Goal: Information Seeking & Learning: Learn about a topic

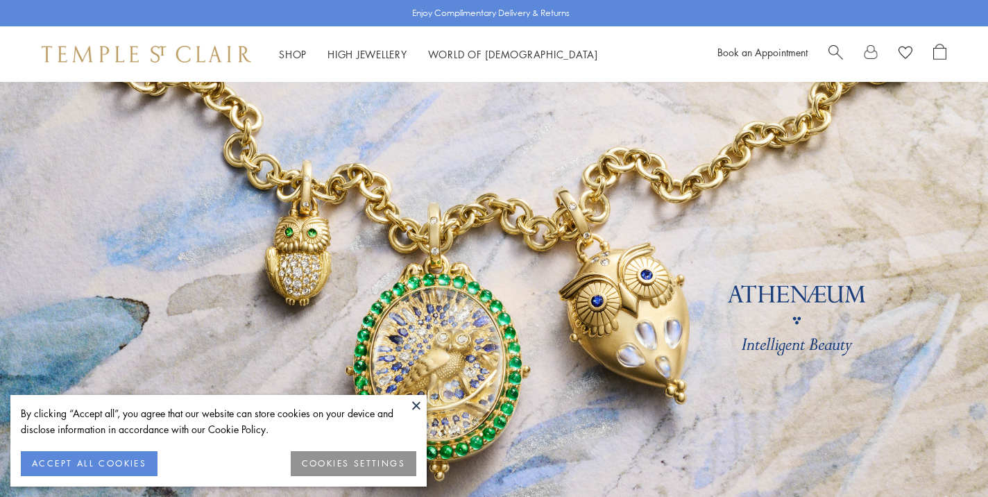
click at [416, 407] on button at bounding box center [416, 405] width 21 height 21
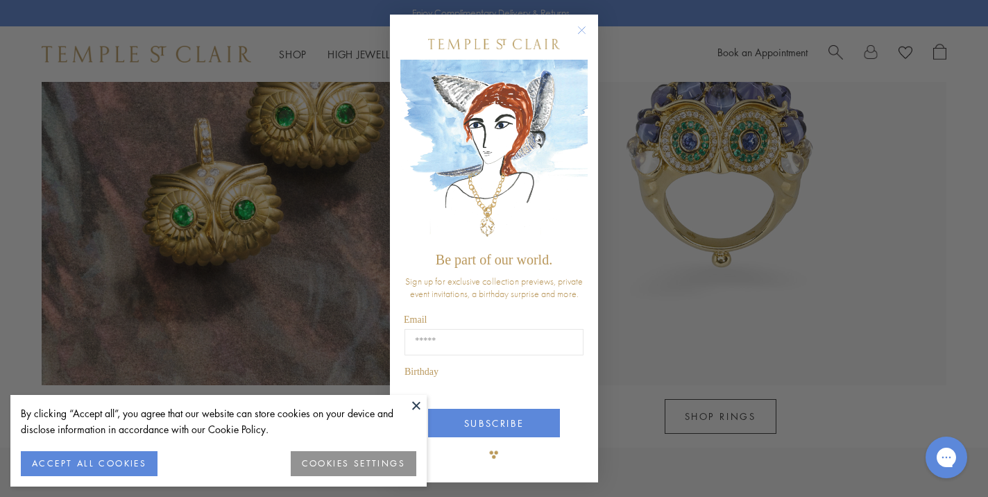
scroll to position [1251, 0]
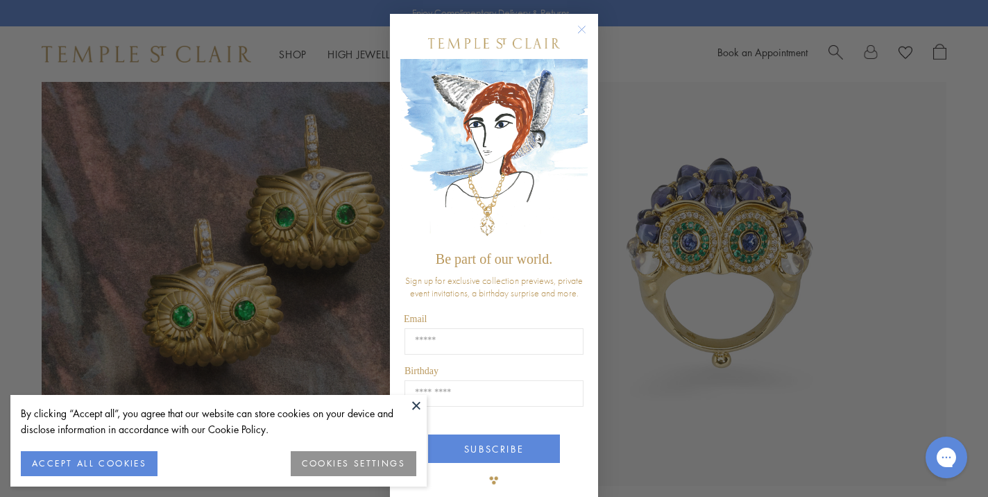
click at [415, 407] on button at bounding box center [416, 405] width 21 height 21
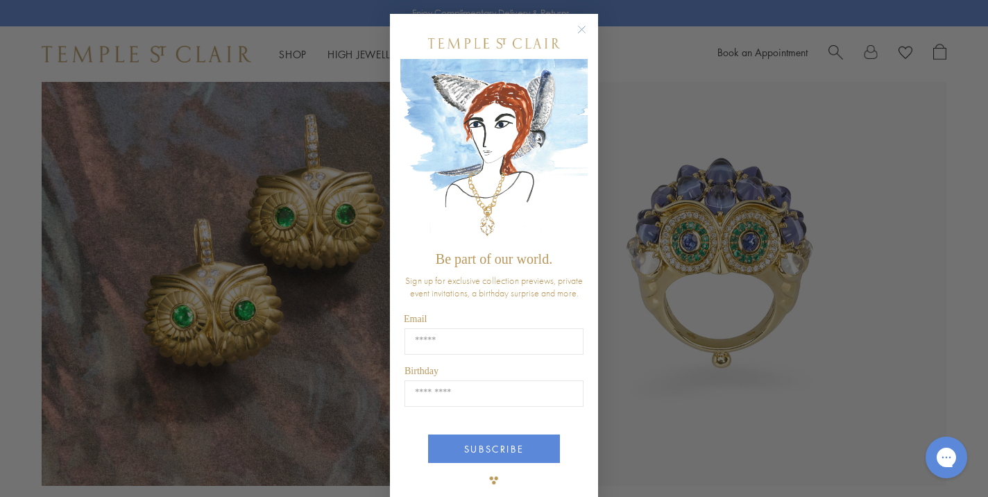
click at [582, 28] on circle "Close dialog" at bounding box center [582, 30] width 17 height 17
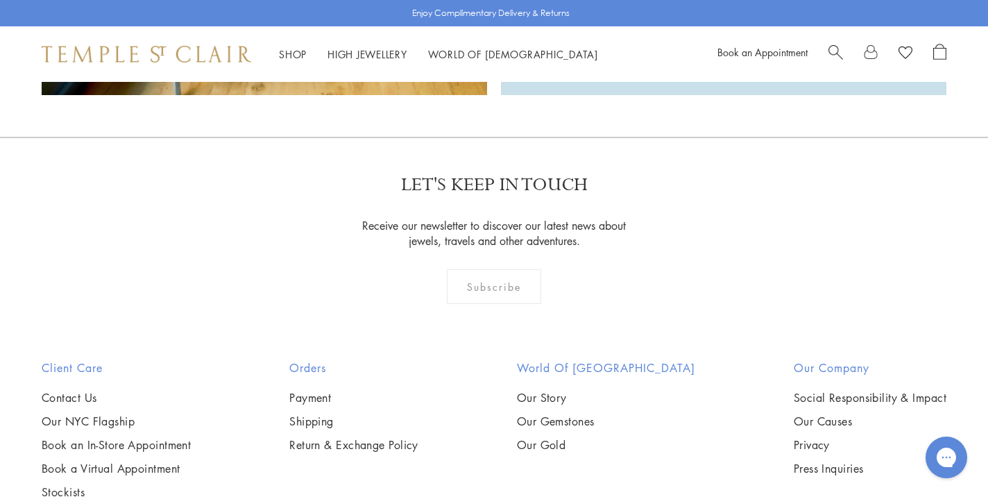
scroll to position [3741, 0]
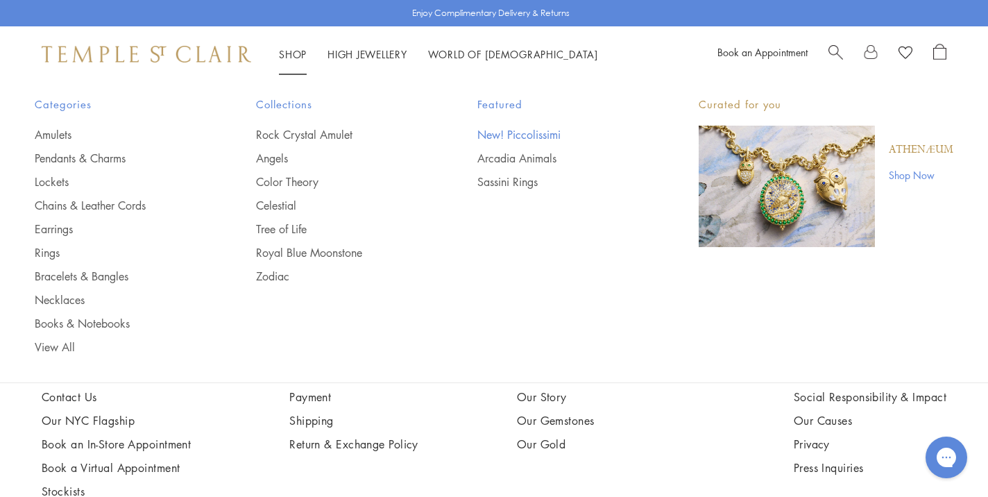
click at [524, 136] on link "New! Piccolissimi" at bounding box center [560, 134] width 166 height 15
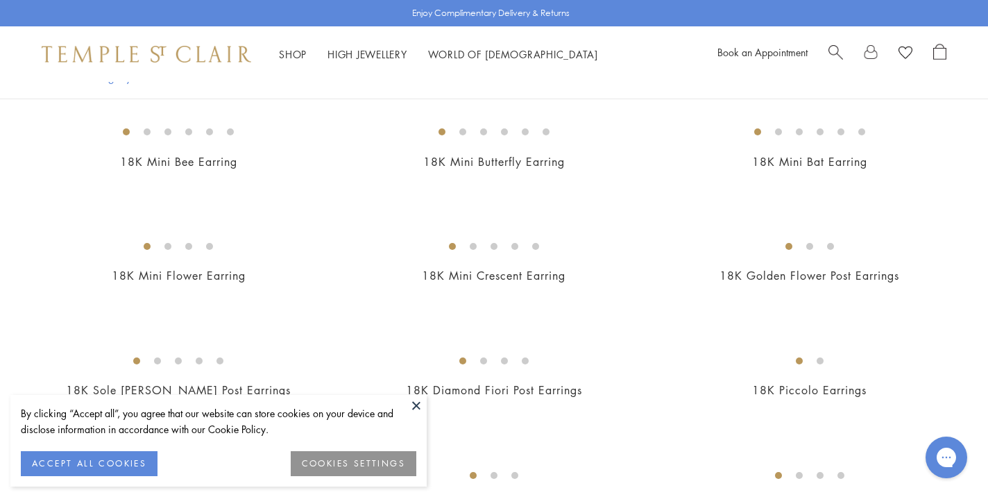
scroll to position [201, 0]
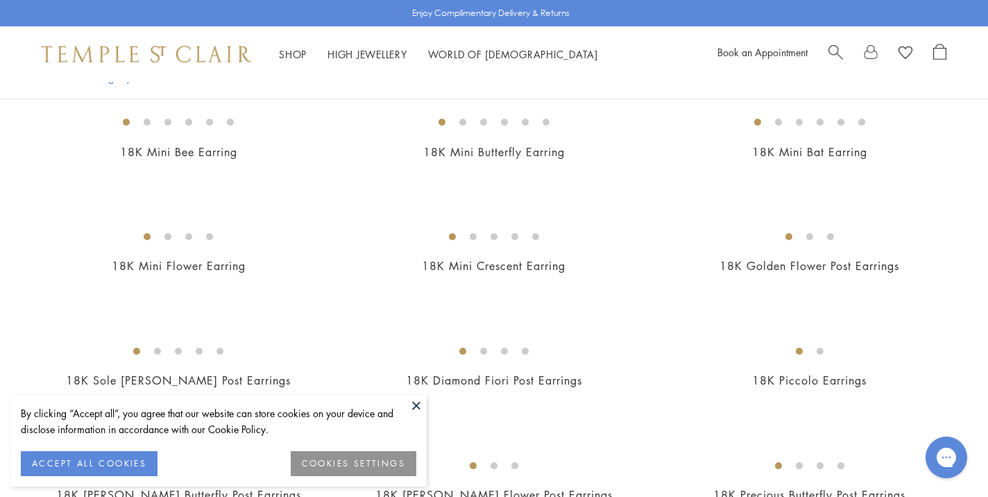
click at [416, 405] on button at bounding box center [416, 405] width 21 height 21
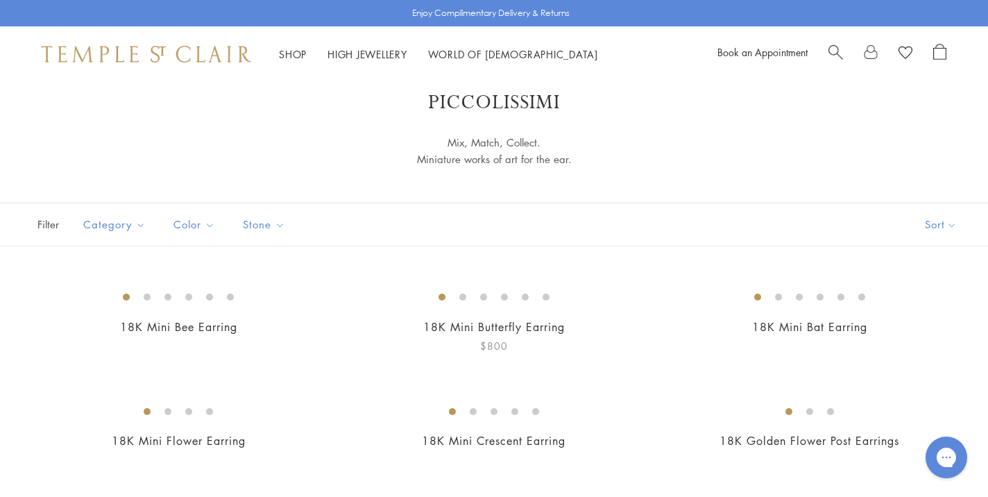
scroll to position [0, 0]
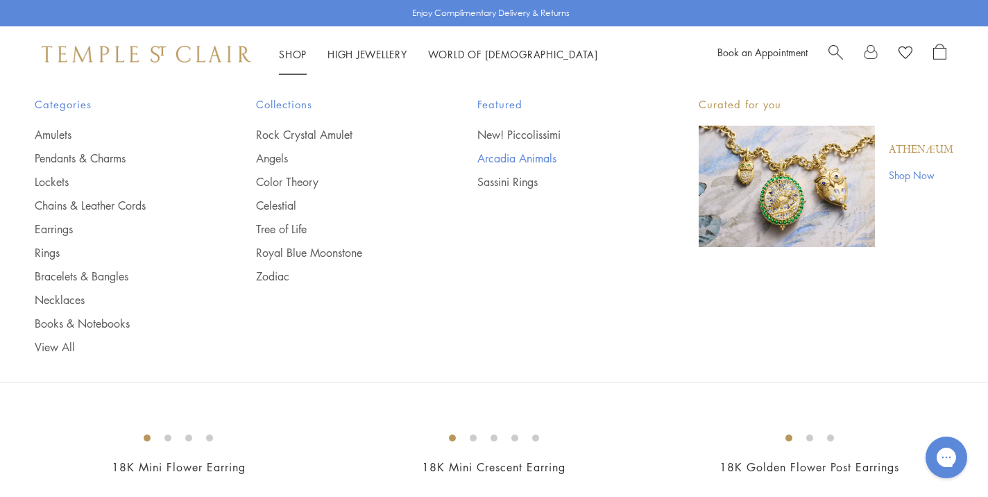
click at [502, 160] on link "Arcadia Animals" at bounding box center [560, 158] width 166 height 15
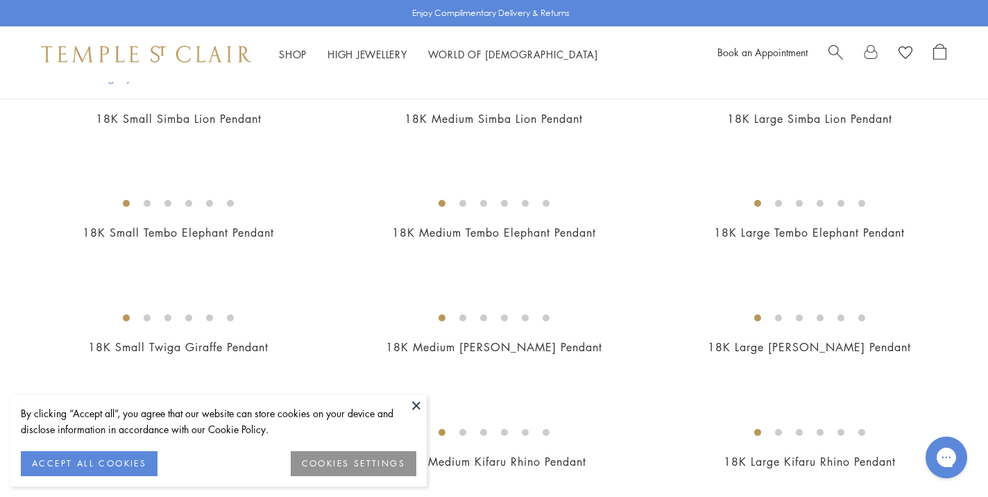
scroll to position [359, 0]
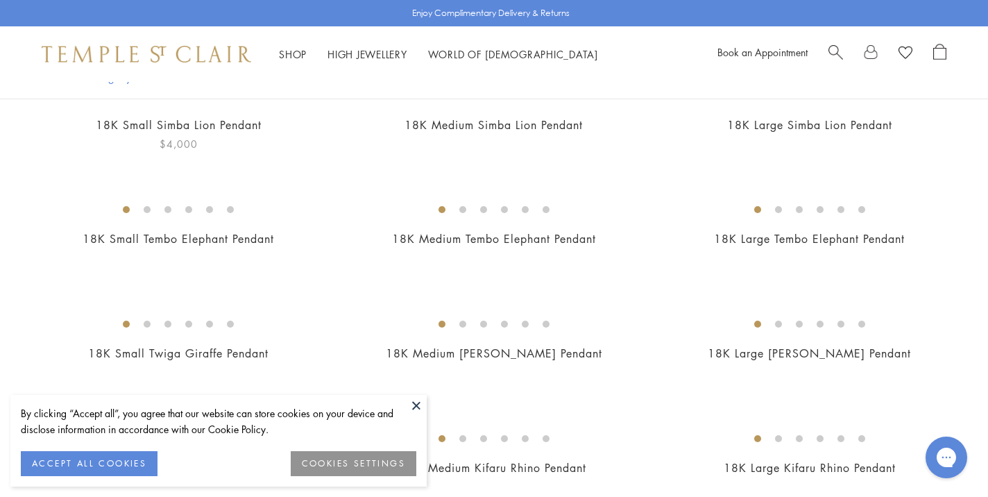
click at [0, 0] on img at bounding box center [0, 0] width 0 height 0
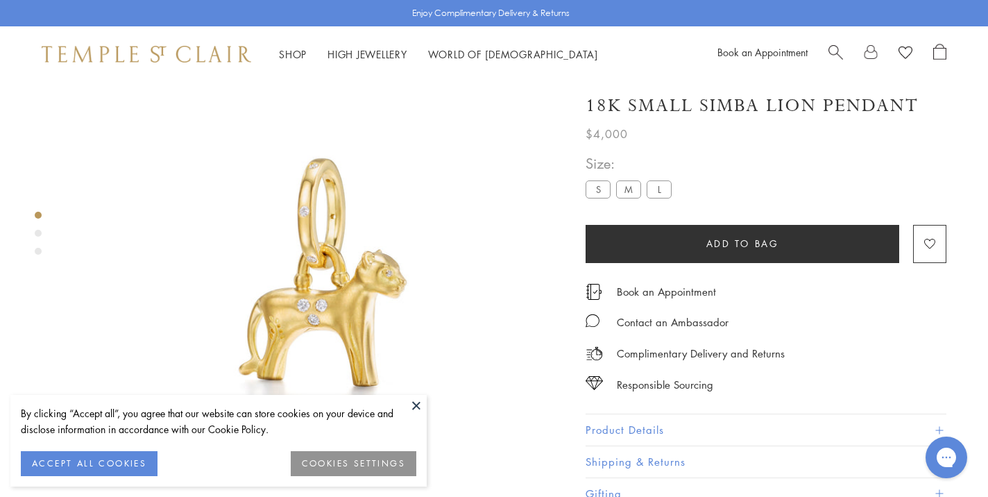
click at [418, 407] on button at bounding box center [416, 405] width 21 height 21
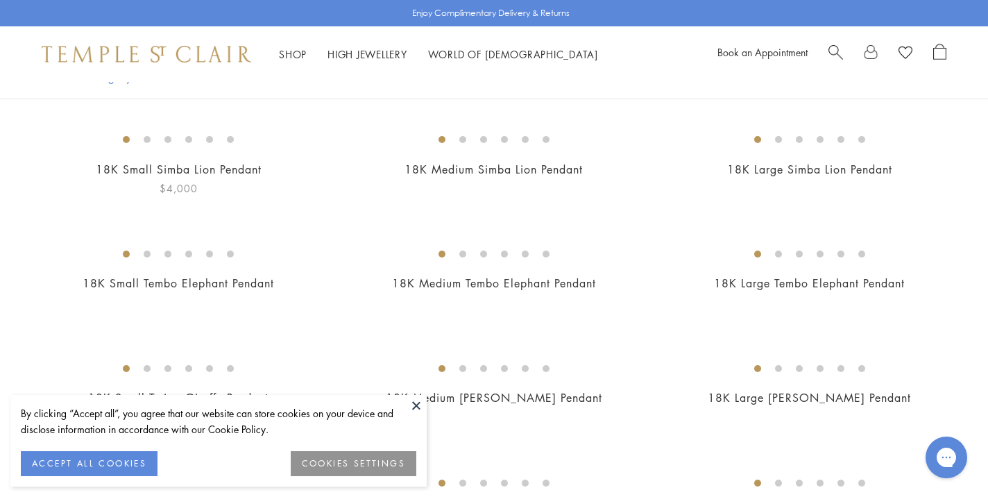
scroll to position [313, 0]
click at [0, 0] on img at bounding box center [0, 0] width 0 height 0
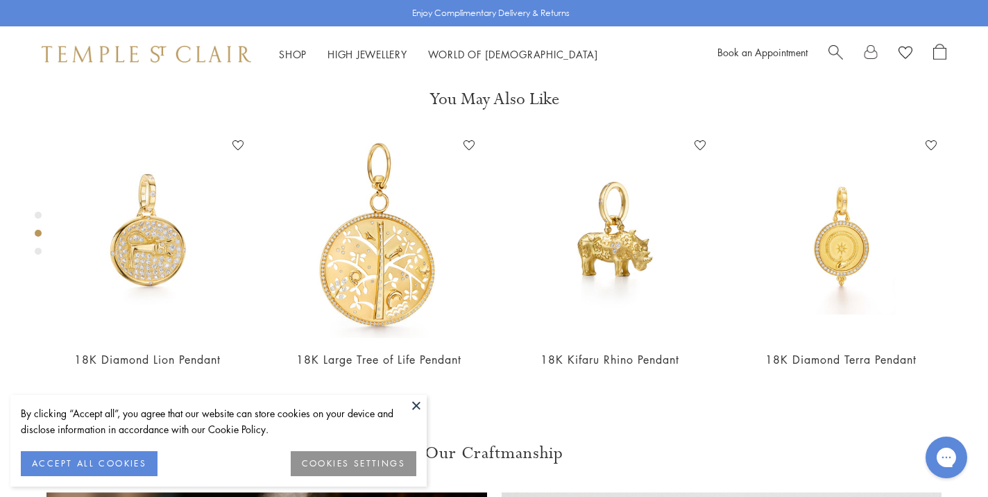
scroll to position [538, 0]
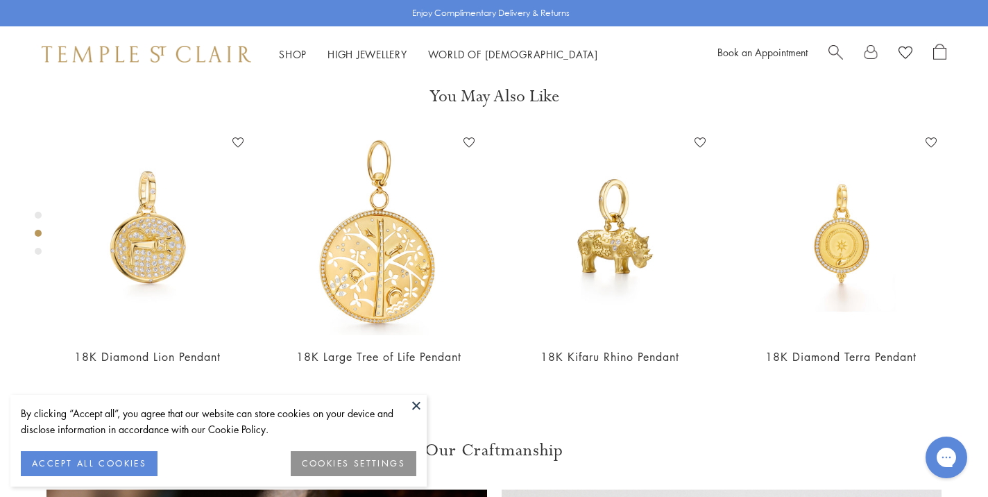
click at [418, 405] on button at bounding box center [416, 405] width 21 height 21
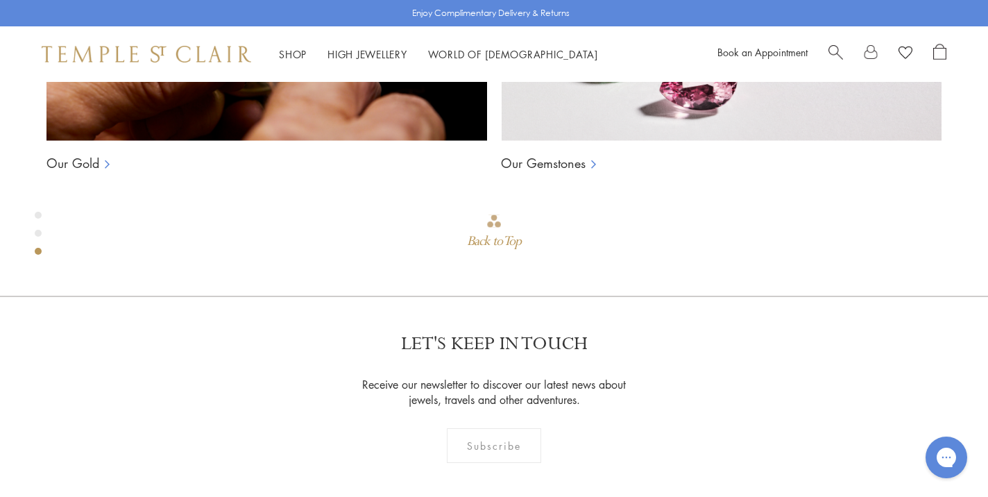
scroll to position [1180, 0]
